Goal: Book appointment/travel/reservation

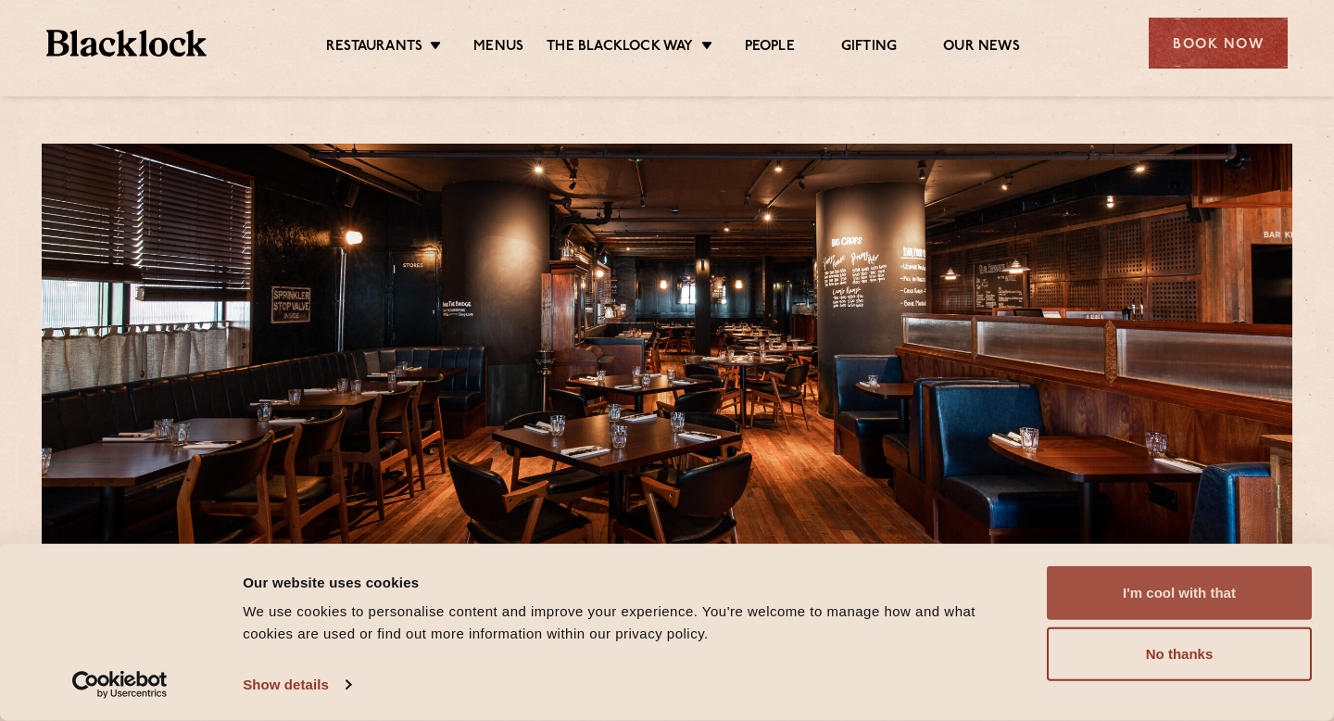
click at [1181, 607] on button "I'm cool with that" at bounding box center [1179, 593] width 265 height 54
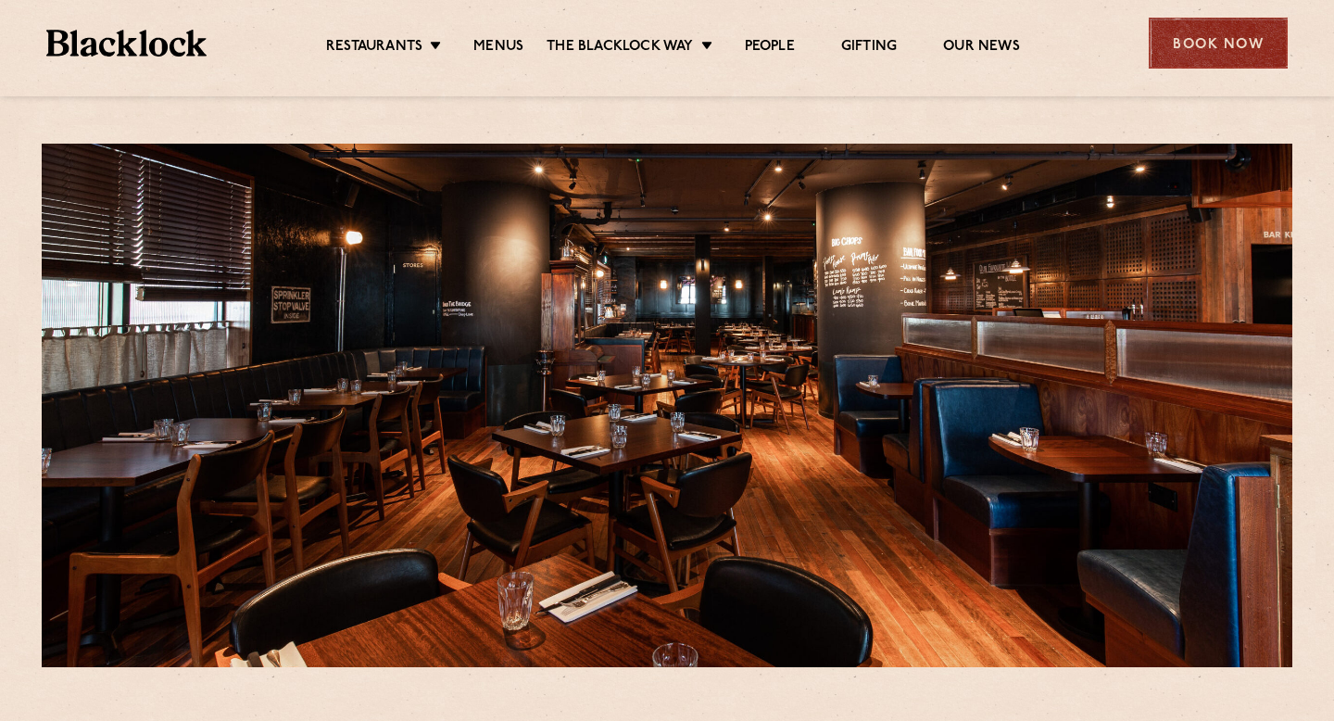
click at [1202, 51] on div "Book Now" at bounding box center [1218, 43] width 139 height 51
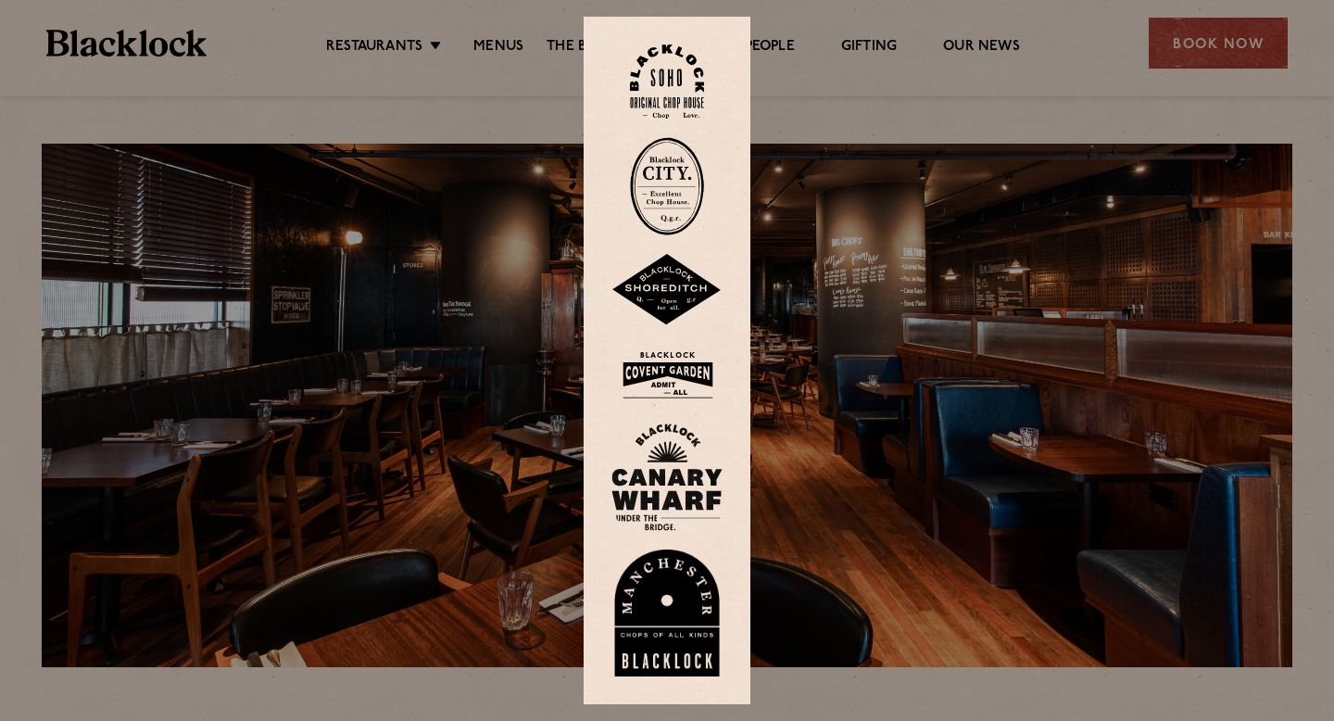
click at [659, 478] on img at bounding box center [667, 476] width 111 height 107
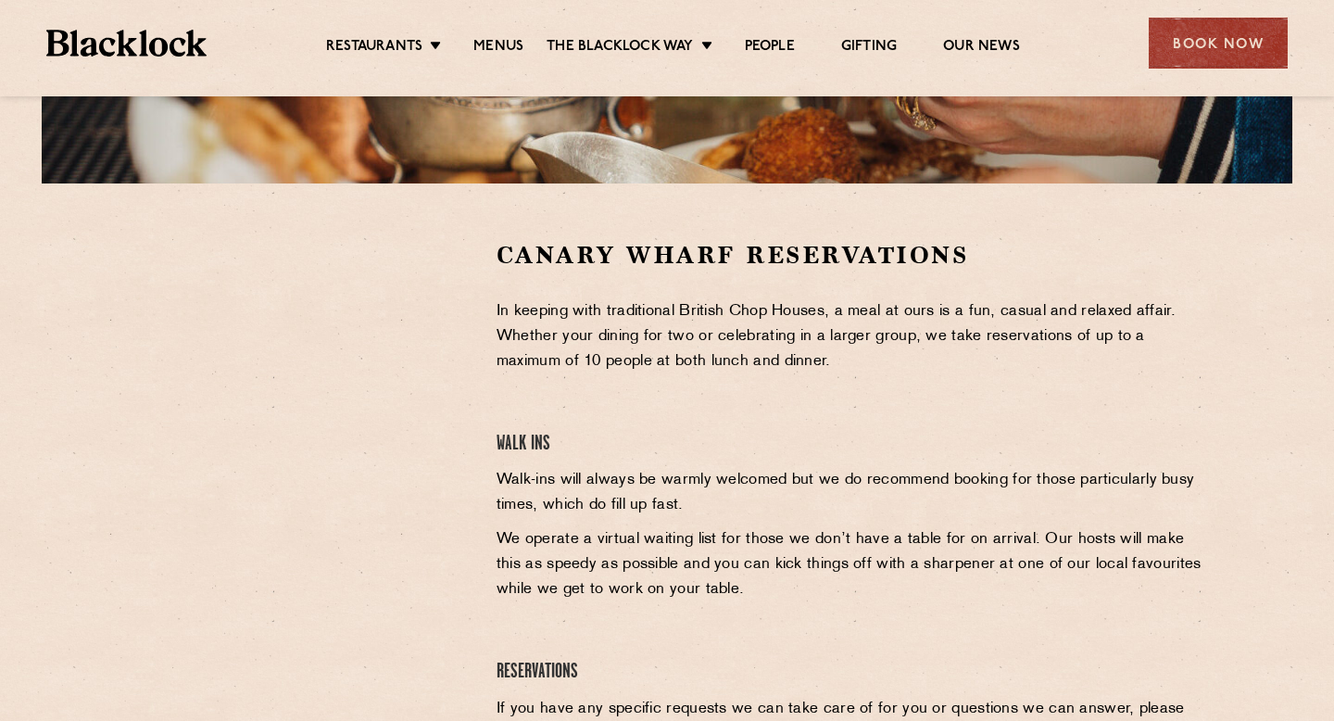
scroll to position [490, 0]
